Goal: Find specific page/section: Find specific page/section

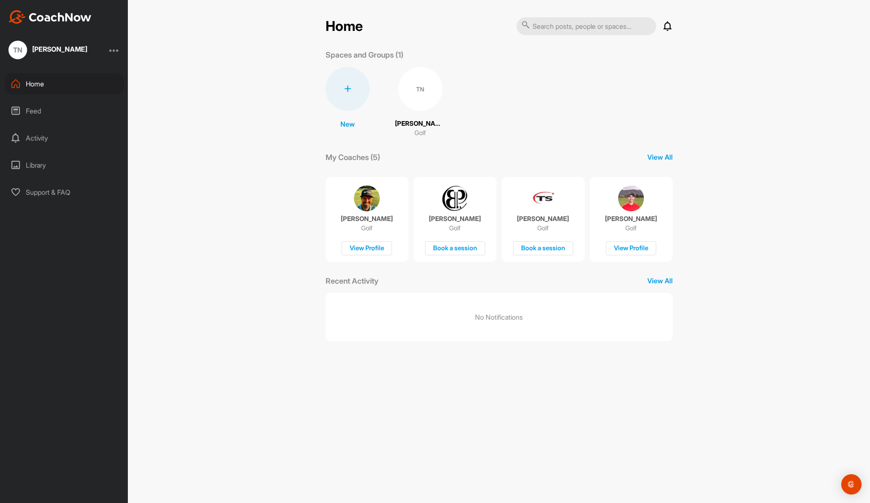
click at [413, 95] on div "TN" at bounding box center [420, 89] width 44 height 44
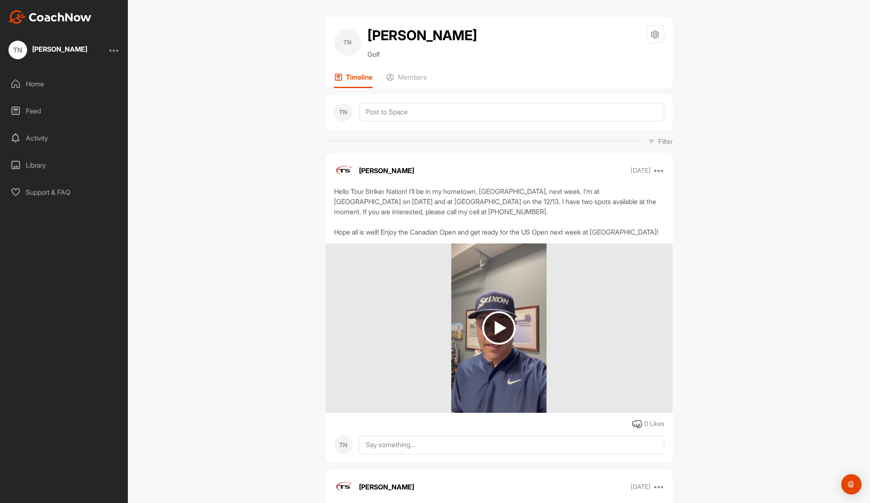
click at [492, 345] on img at bounding box center [498, 327] width 33 height 33
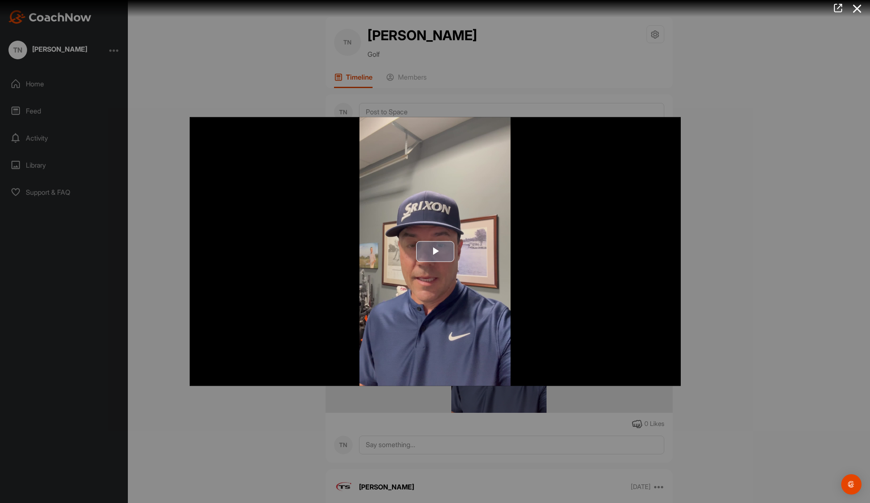
click at [435, 251] on span "Video Player" at bounding box center [435, 251] width 0 height 0
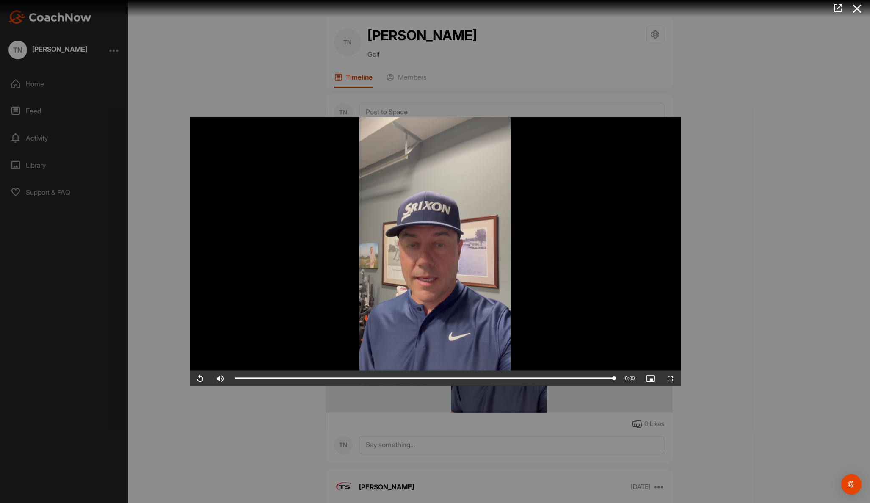
click at [414, 98] on div at bounding box center [435, 251] width 870 height 503
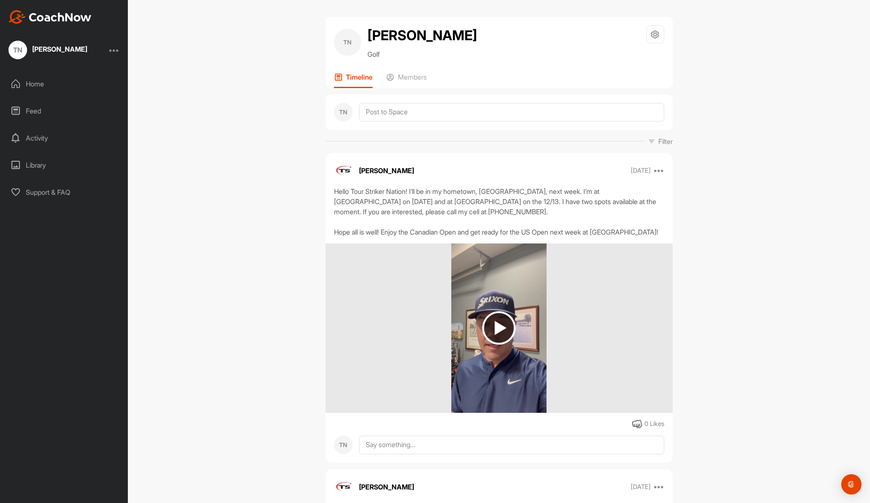
click at [414, 81] on p "Members" at bounding box center [412, 77] width 29 height 8
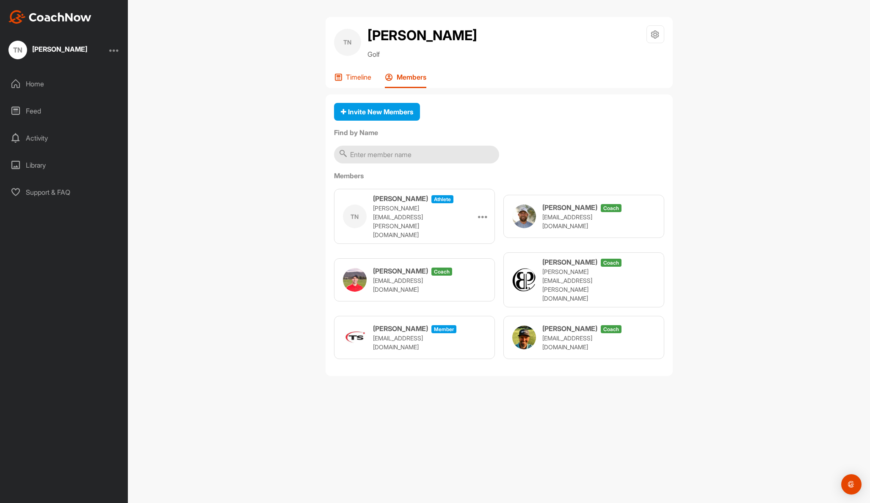
click at [351, 81] on p "Timeline" at bounding box center [358, 77] width 25 height 8
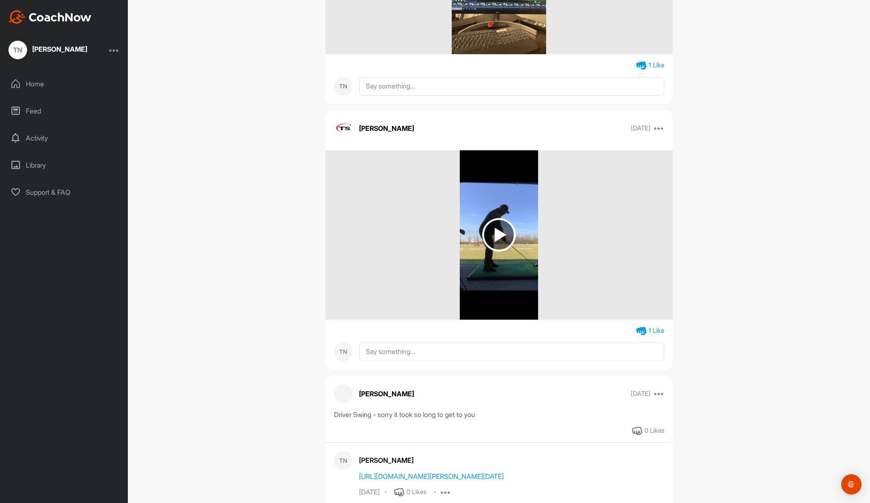
scroll to position [2383, 0]
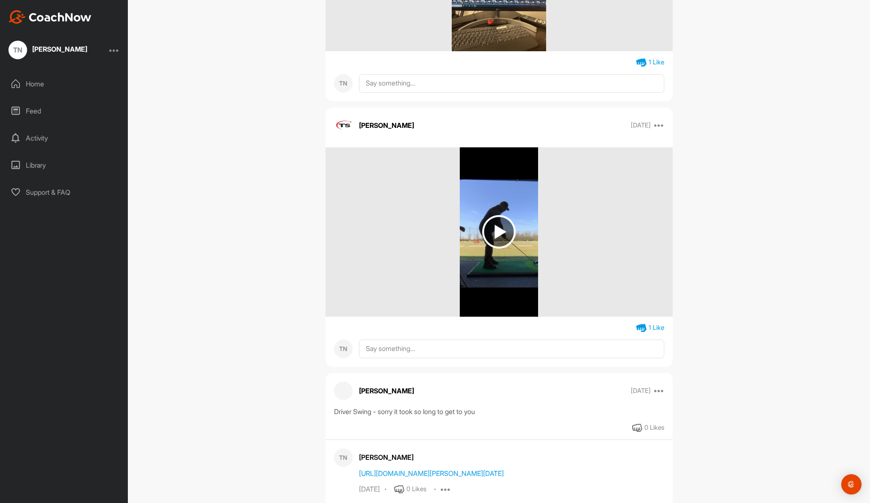
click at [498, 241] on img at bounding box center [498, 231] width 33 height 33
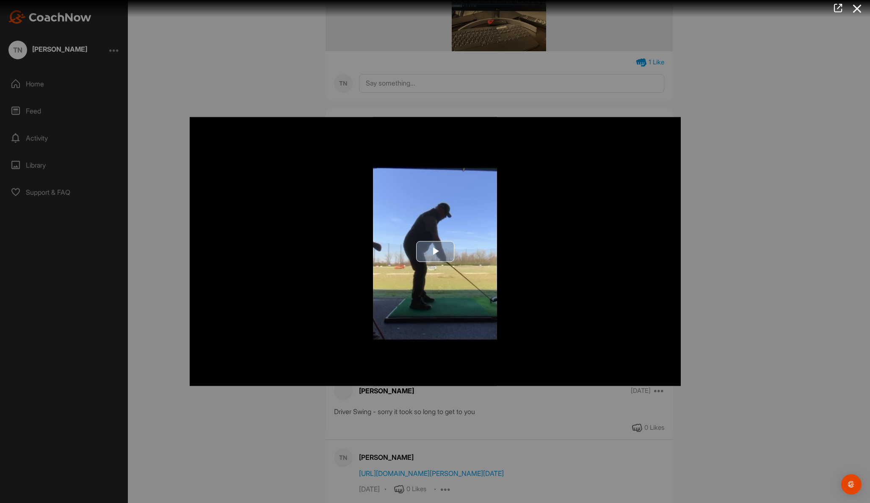
click at [435, 251] on span "Video Player" at bounding box center [435, 251] width 0 height 0
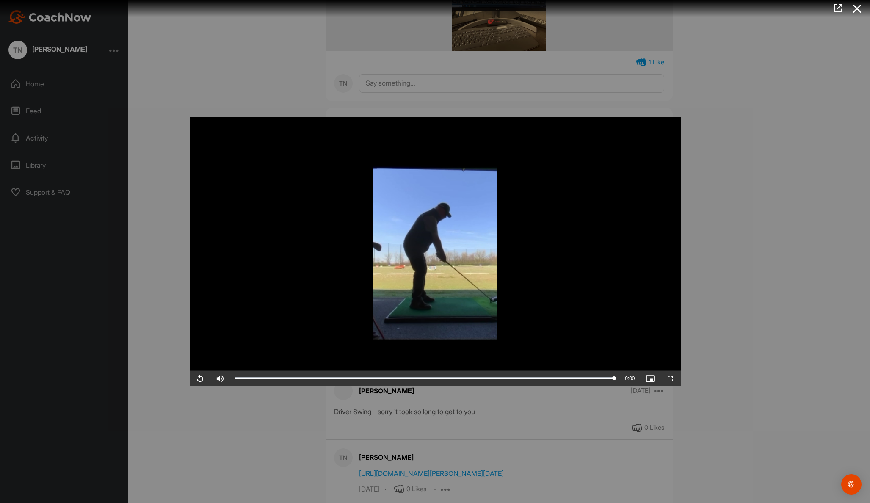
click at [709, 252] on div at bounding box center [435, 251] width 870 height 503
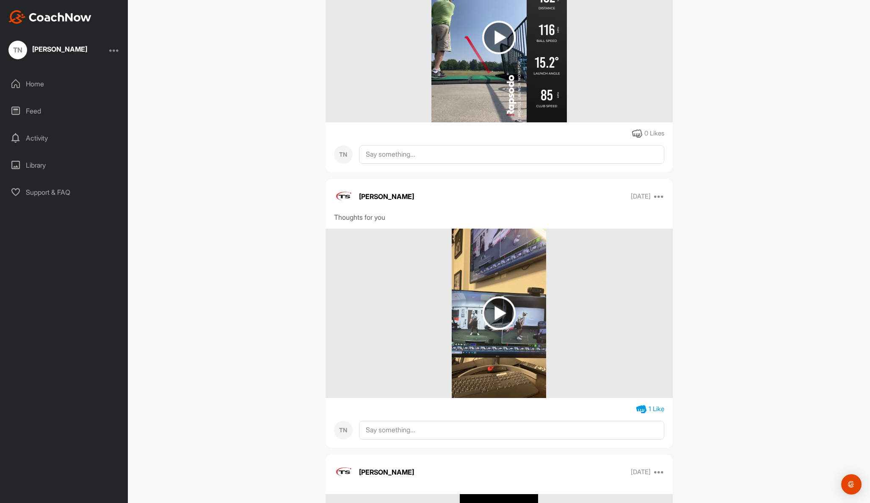
scroll to position [2022, 0]
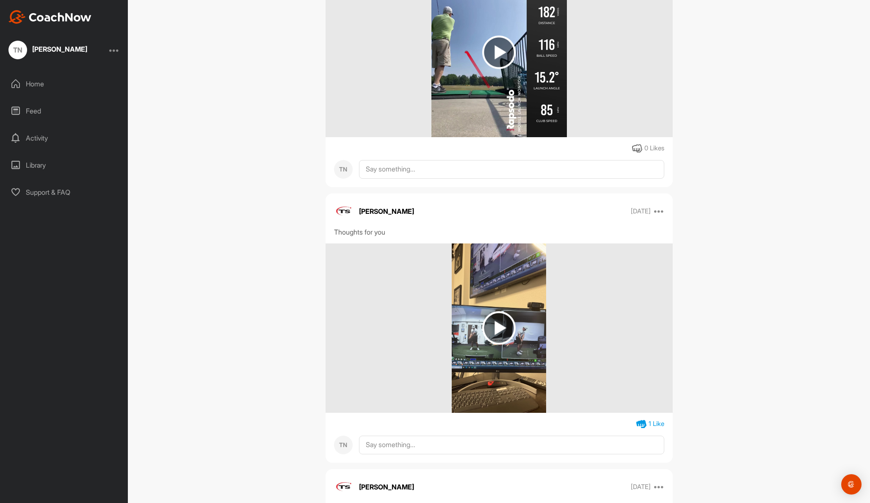
click at [496, 336] on img at bounding box center [498, 327] width 33 height 33
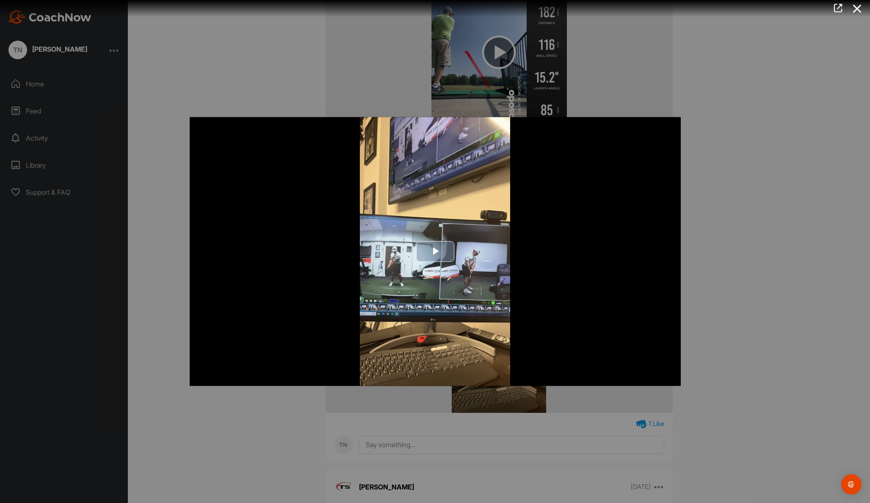
click at [435, 251] on span "Video Player" at bounding box center [435, 251] width 0 height 0
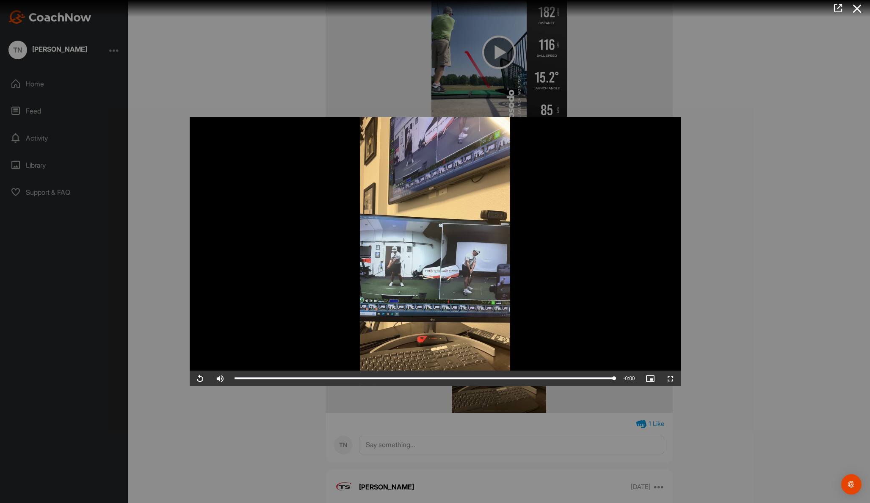
click at [188, 460] on div at bounding box center [435, 251] width 870 height 503
